Goal: Information Seeking & Learning: Check status

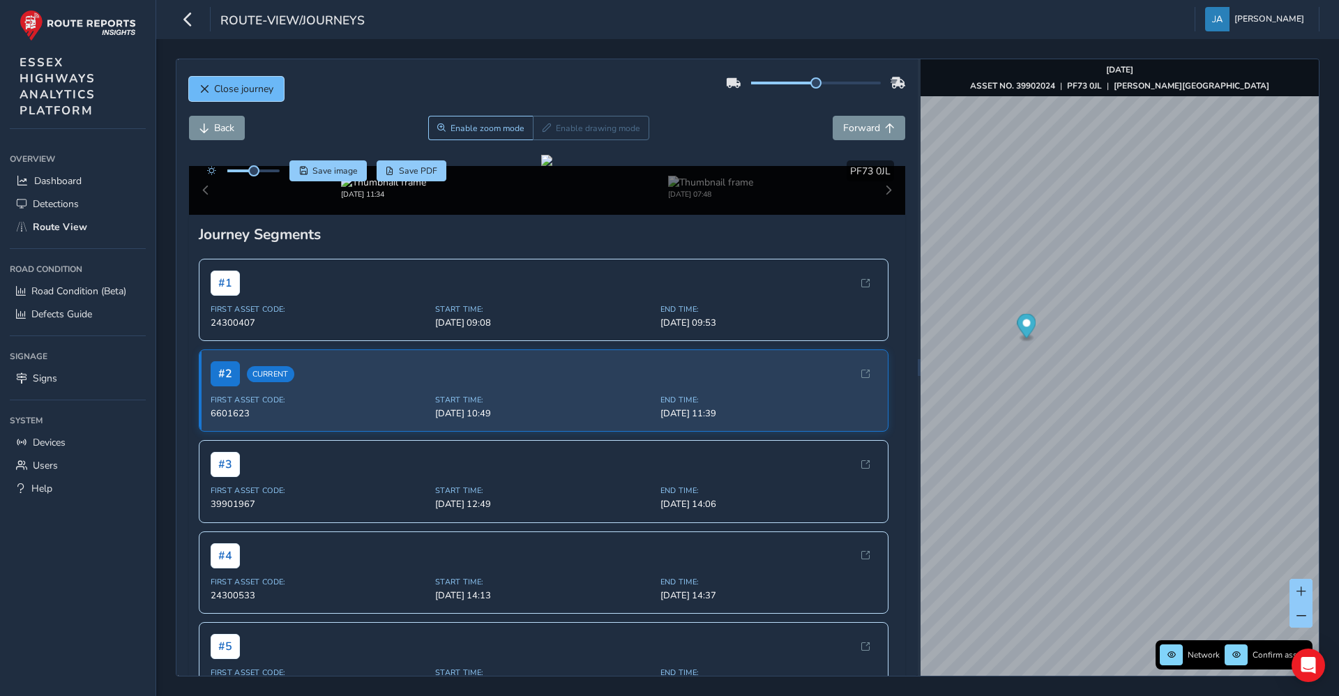
click at [275, 86] on button "Close journey" at bounding box center [236, 89] width 95 height 24
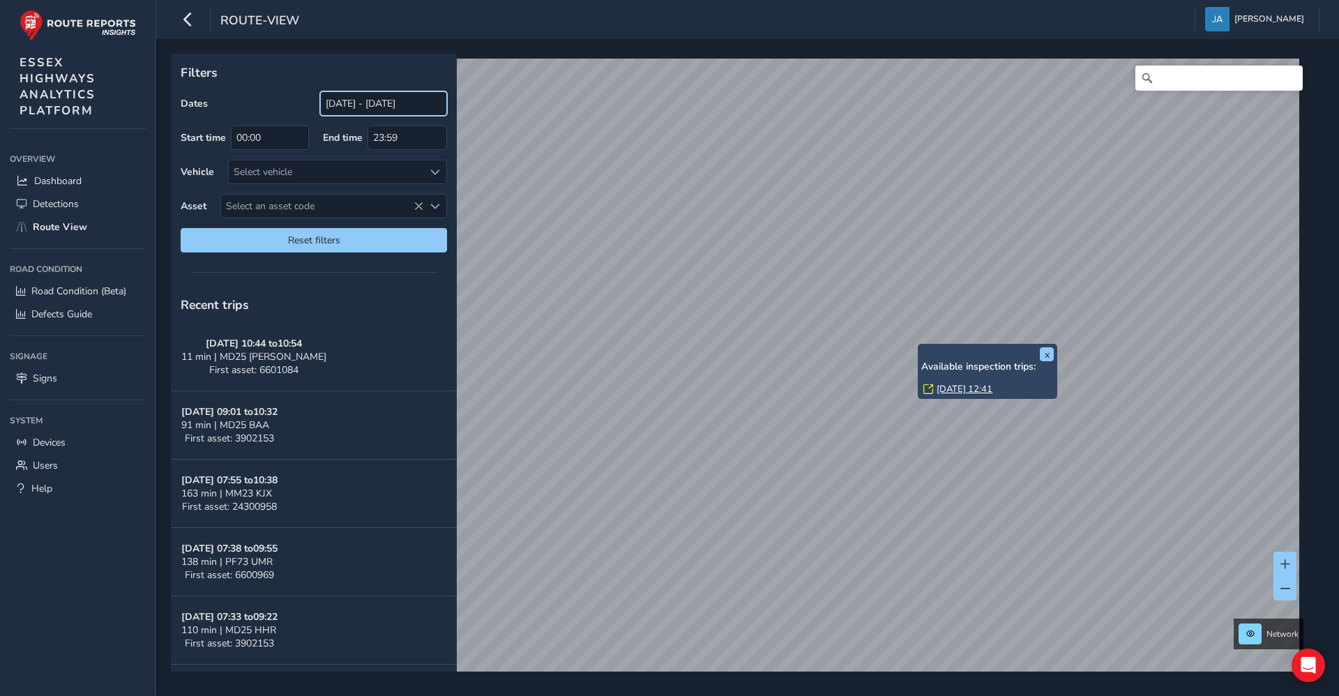
click at [349, 100] on input "[DATE] - [DATE]" at bounding box center [383, 103] width 127 height 24
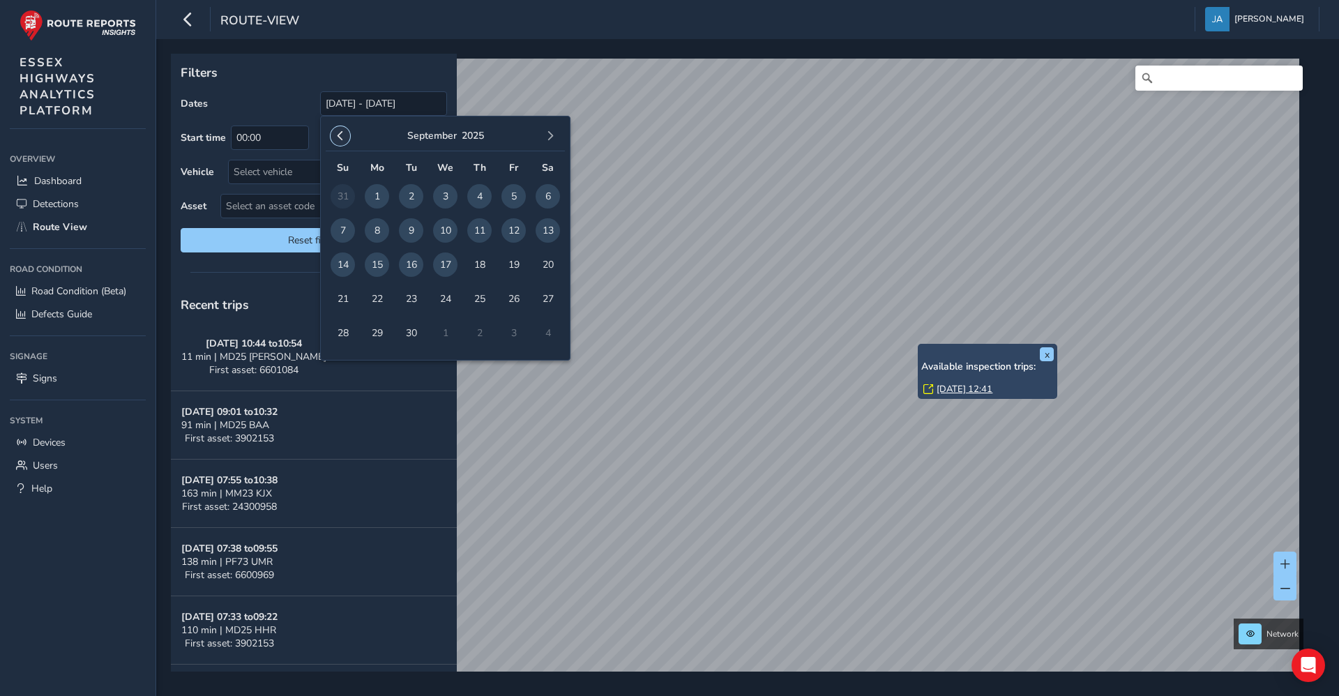
click at [332, 138] on button "button" at bounding box center [341, 136] width 20 height 20
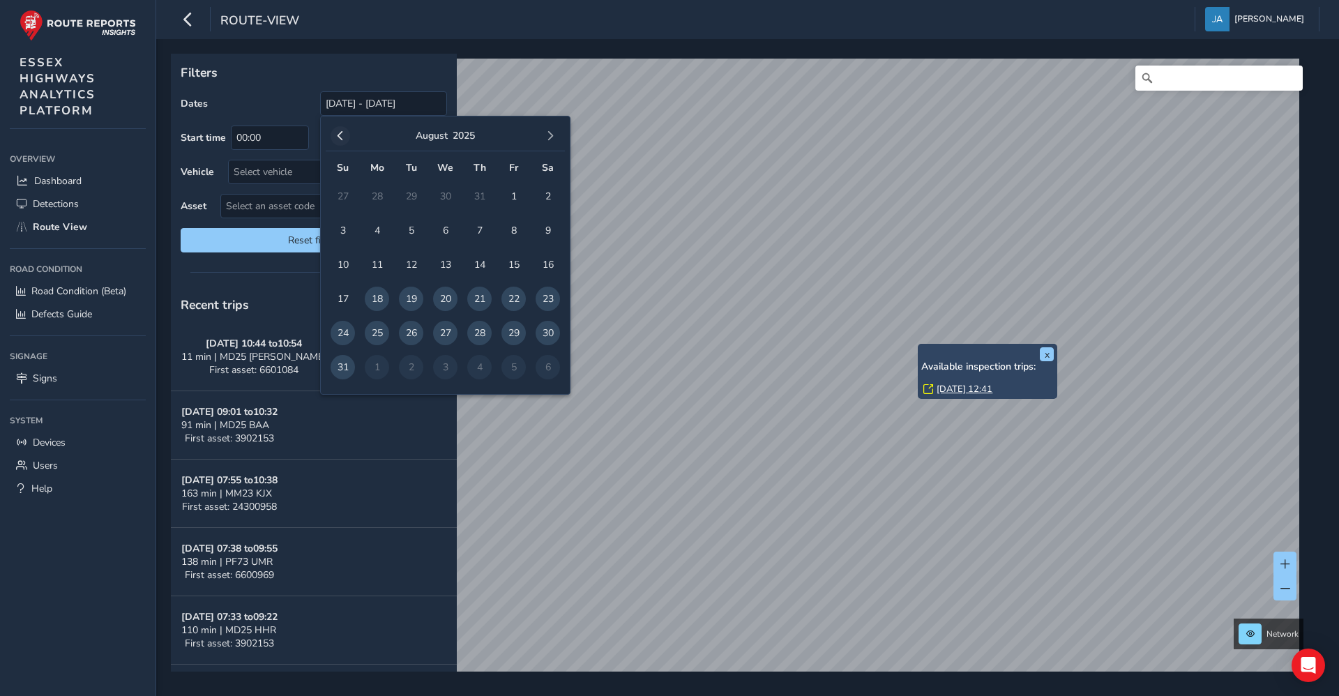
click at [338, 138] on span "button" at bounding box center [340, 136] width 10 height 10
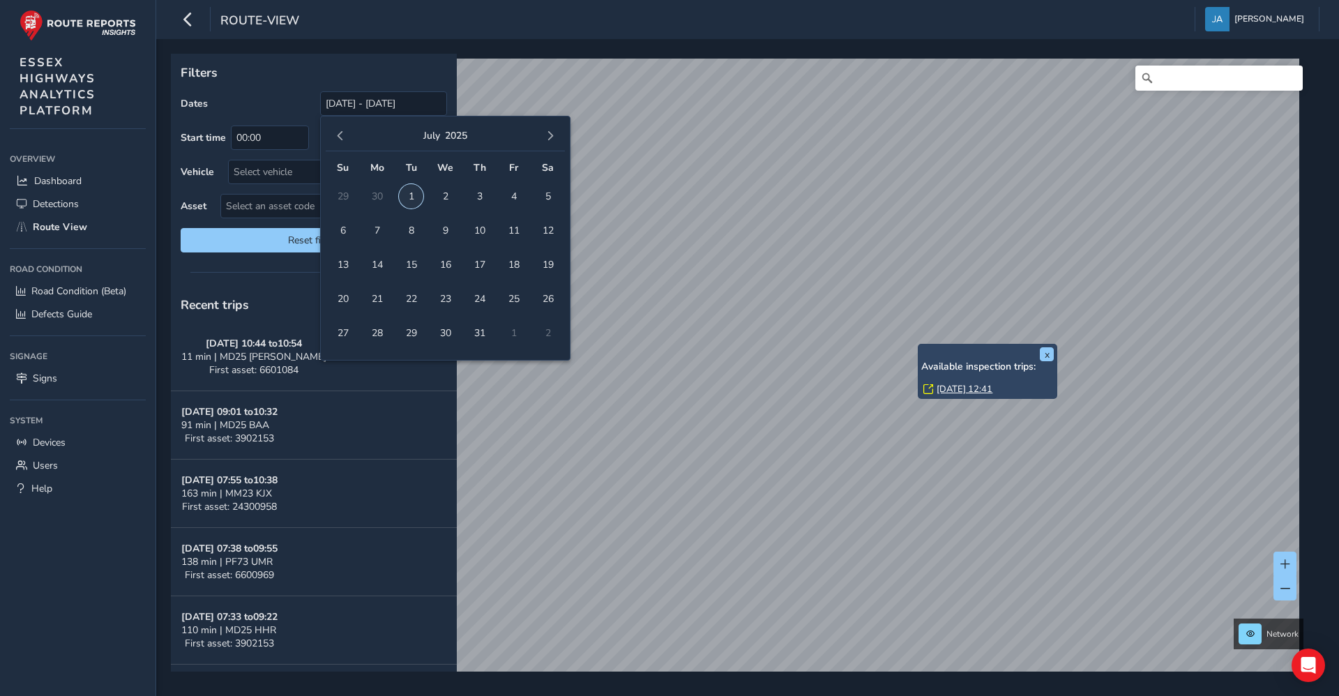
click at [411, 197] on span "1" at bounding box center [411, 196] width 24 height 24
click at [379, 234] on span "7" at bounding box center [377, 230] width 24 height 24
type input "[DATE] - [DATE]"
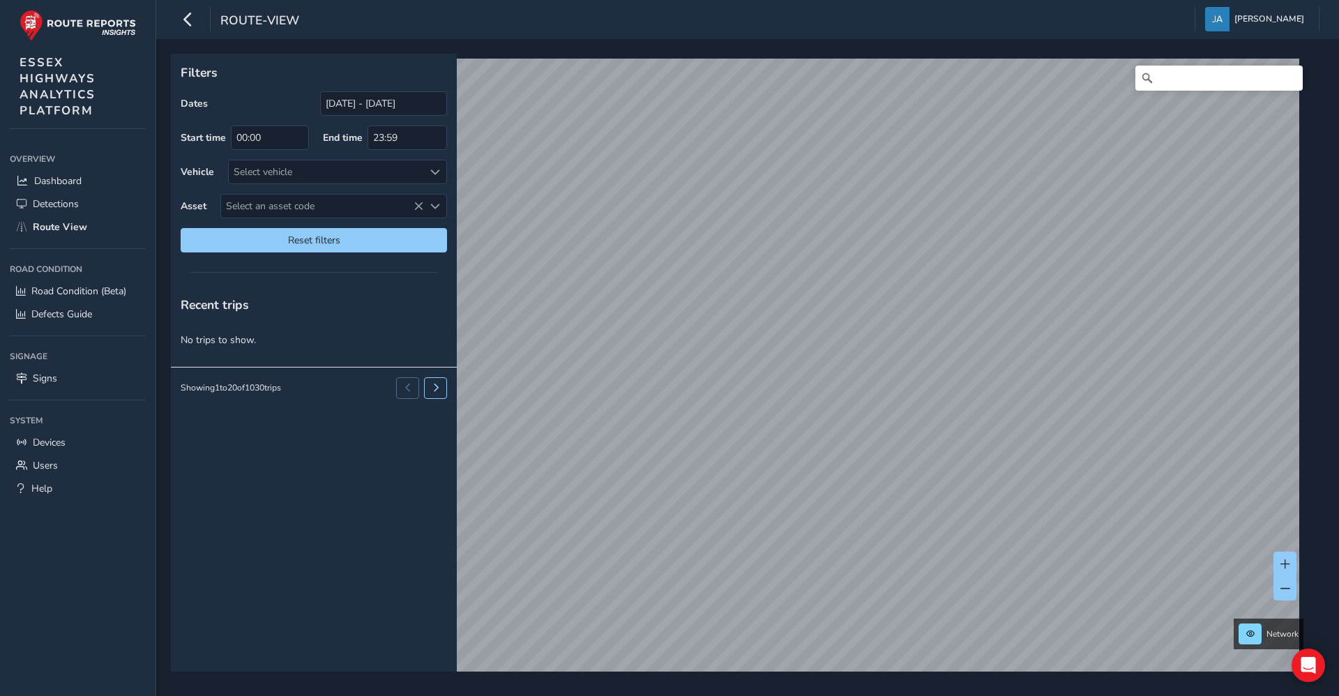
click at [961, 54] on div "Network" at bounding box center [743, 363] width 1144 height 618
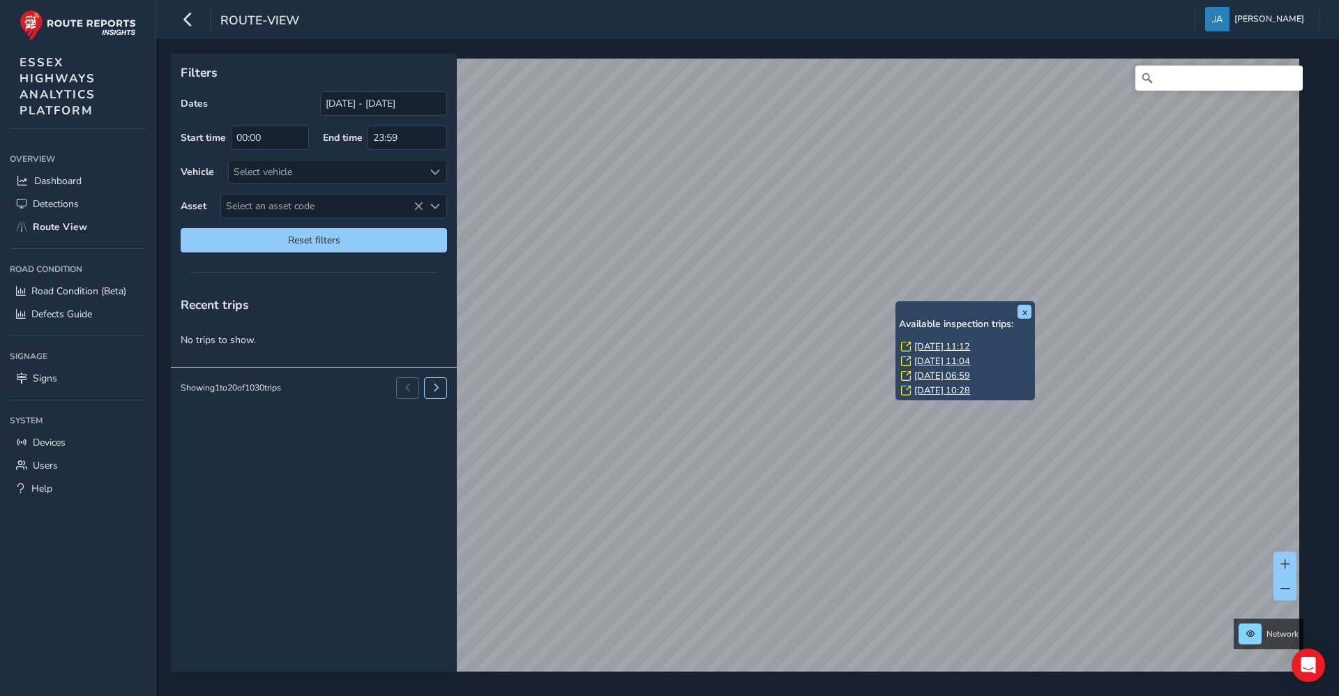
click at [897, 256] on div "x Available inspection trips: [DATE] 11:12 [DATE] 11:04 [DATE] 06:59 [DATE] 10:…" at bounding box center [743, 363] width 1144 height 618
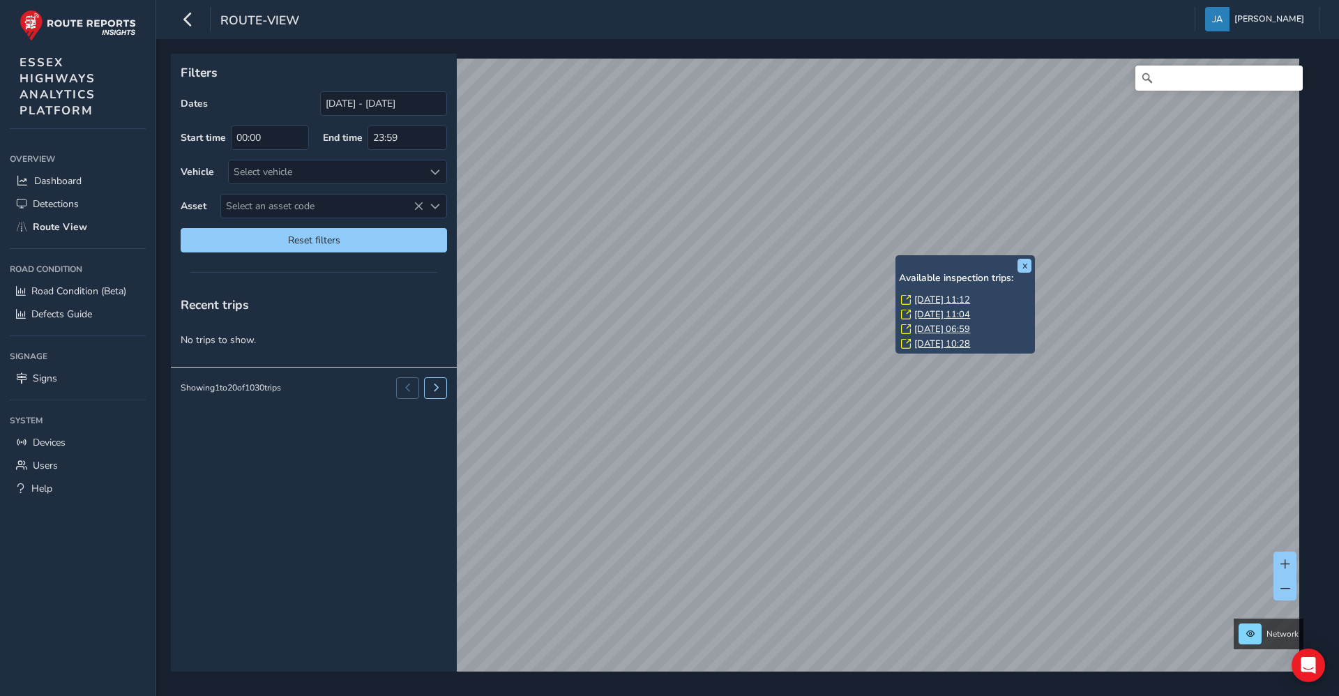
click at [953, 297] on link "[DATE] 11:12" at bounding box center [942, 300] width 56 height 13
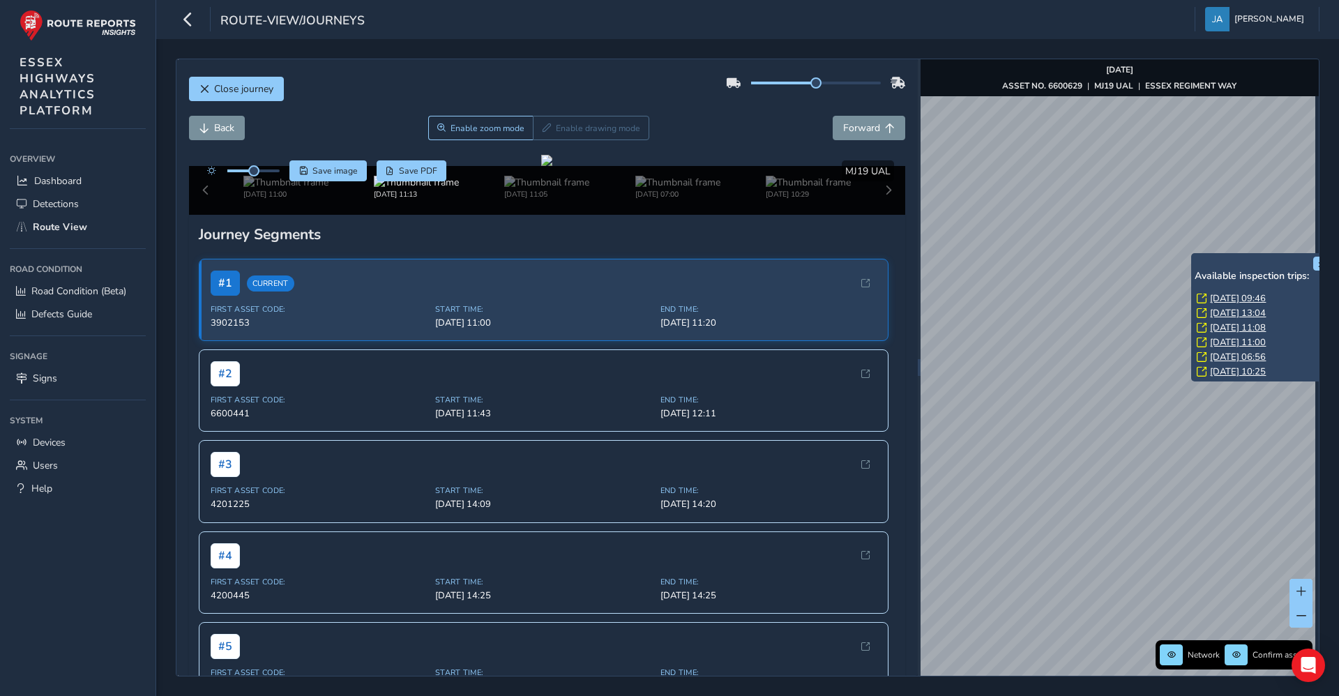
click at [1224, 310] on link "[DATE] 13:04" at bounding box center [1238, 313] width 56 height 13
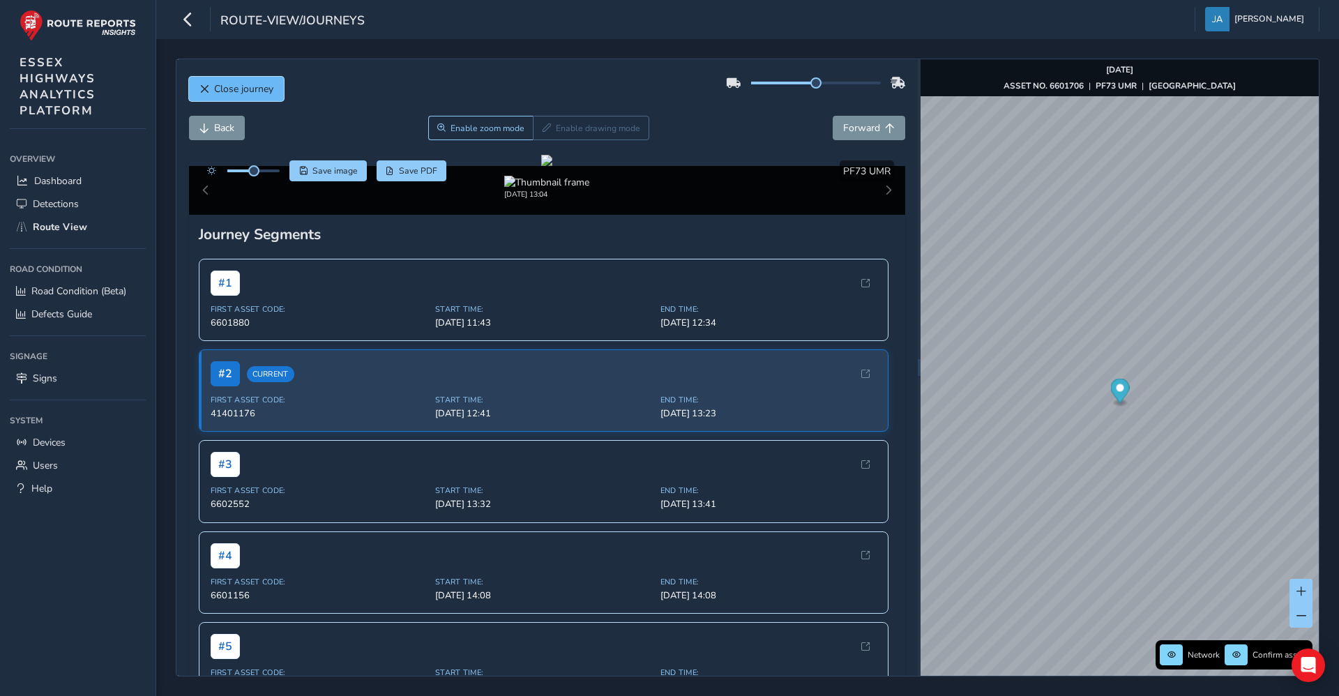
click at [246, 93] on span "Close journey" at bounding box center [243, 88] width 59 height 13
